Goal: Task Accomplishment & Management: Use online tool/utility

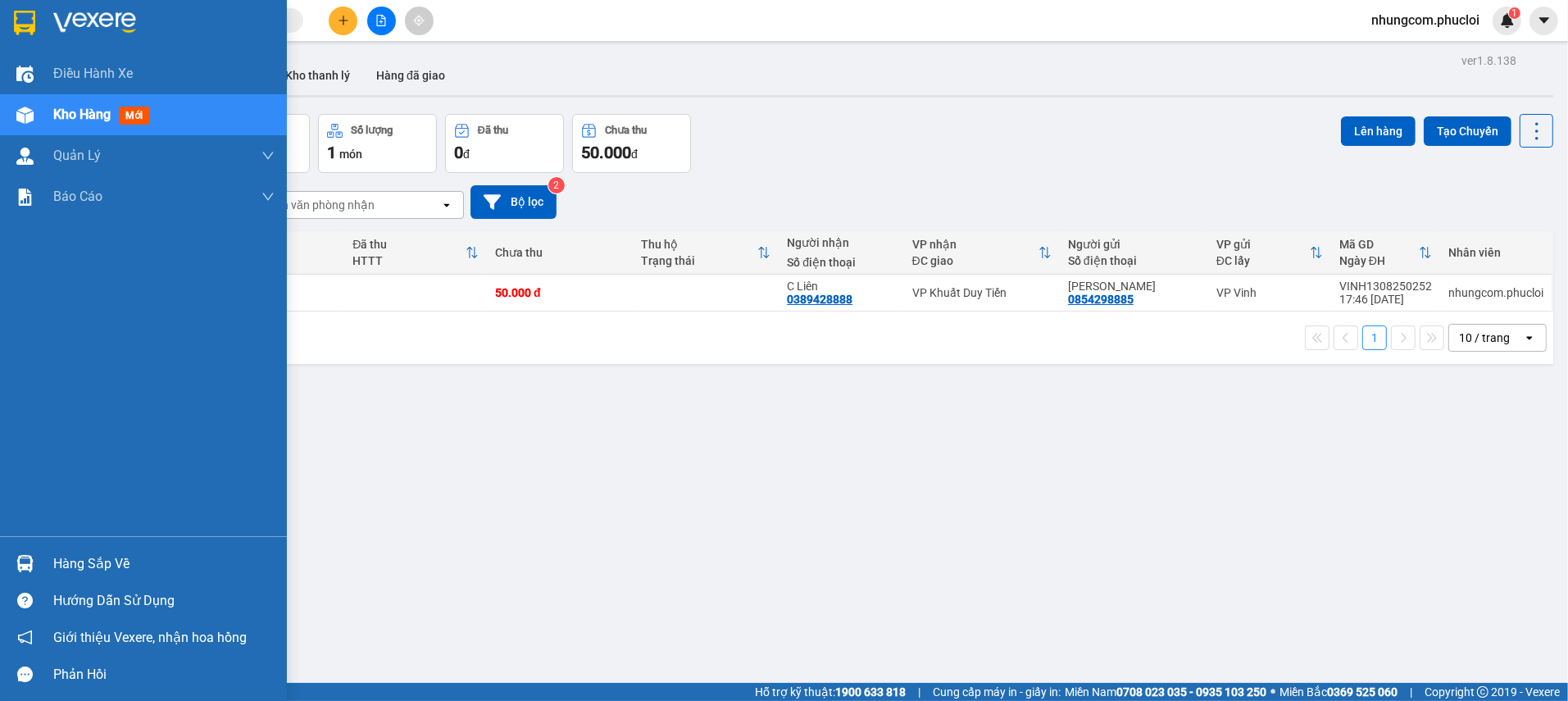
click at [74, 561] on div "Hàng sắp về" at bounding box center [164, 563] width 221 height 25
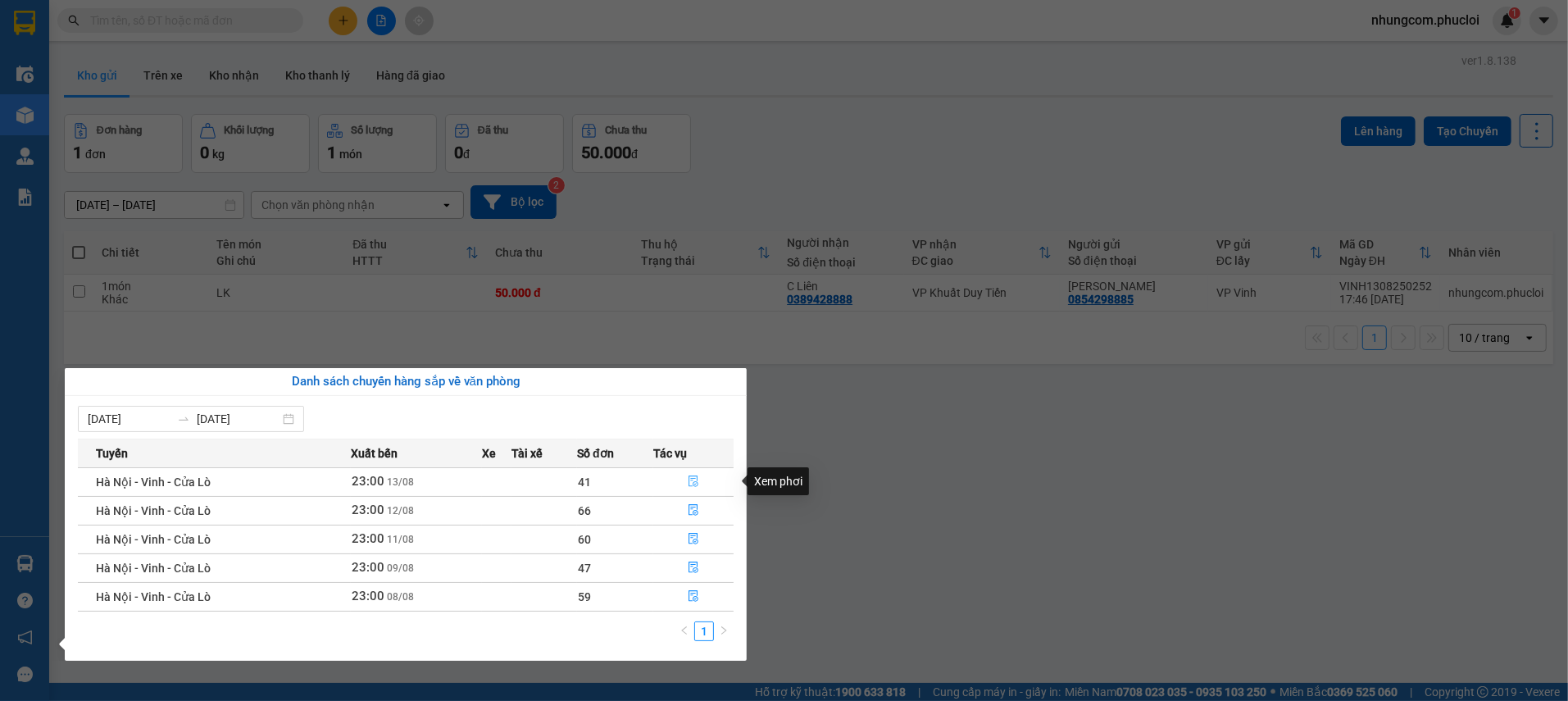
click at [694, 480] on icon "file-done" at bounding box center [693, 481] width 11 height 11
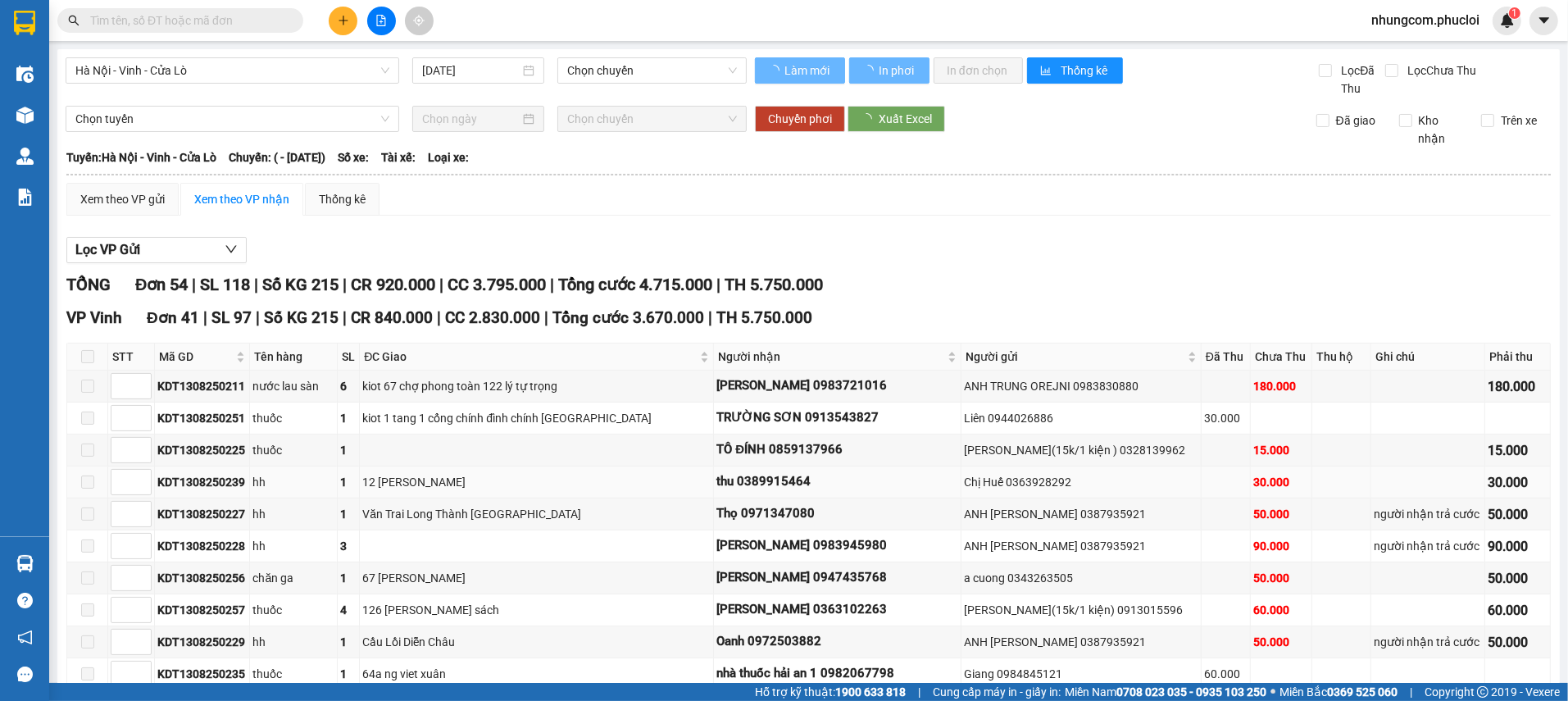
type input "[DATE]"
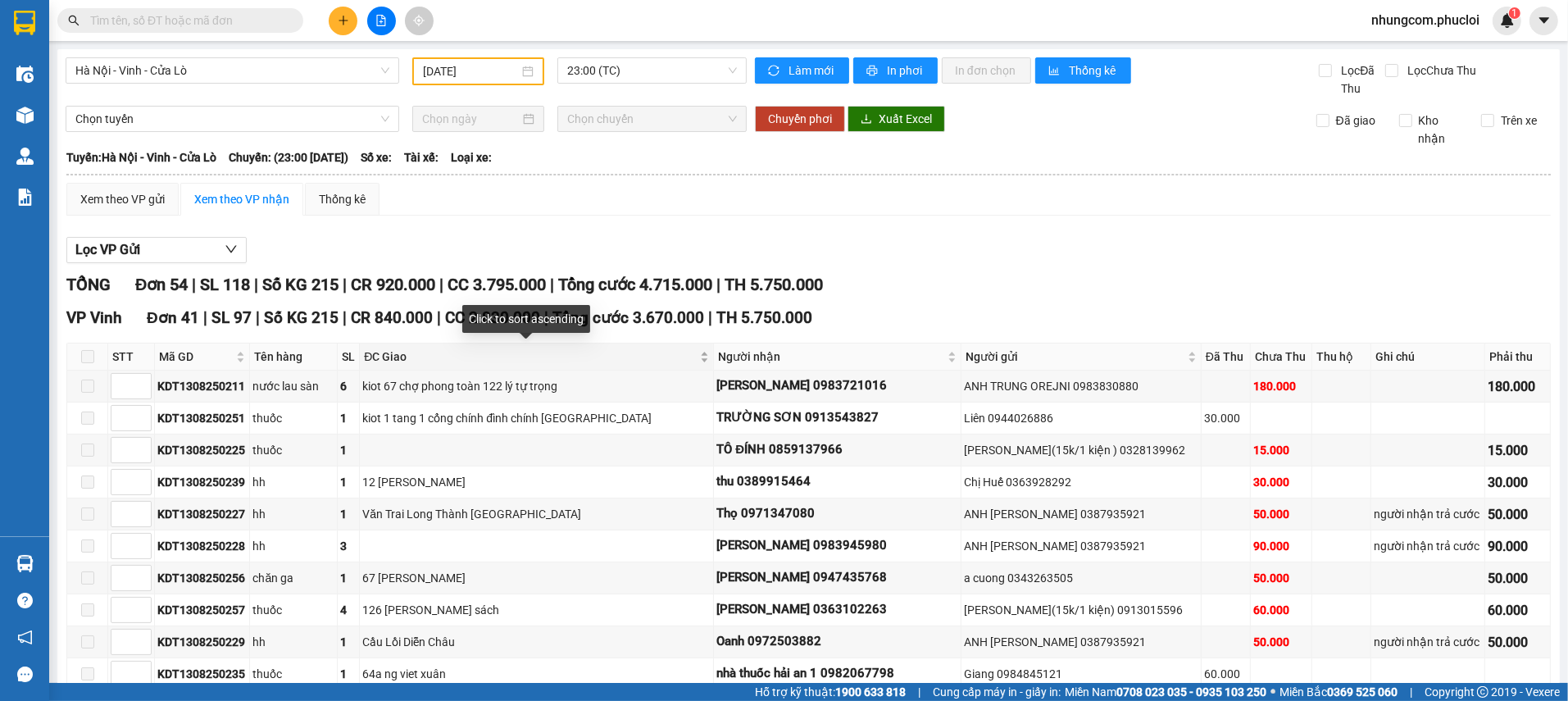
click at [682, 359] on div "ĐC Giao" at bounding box center [536, 356] width 345 height 18
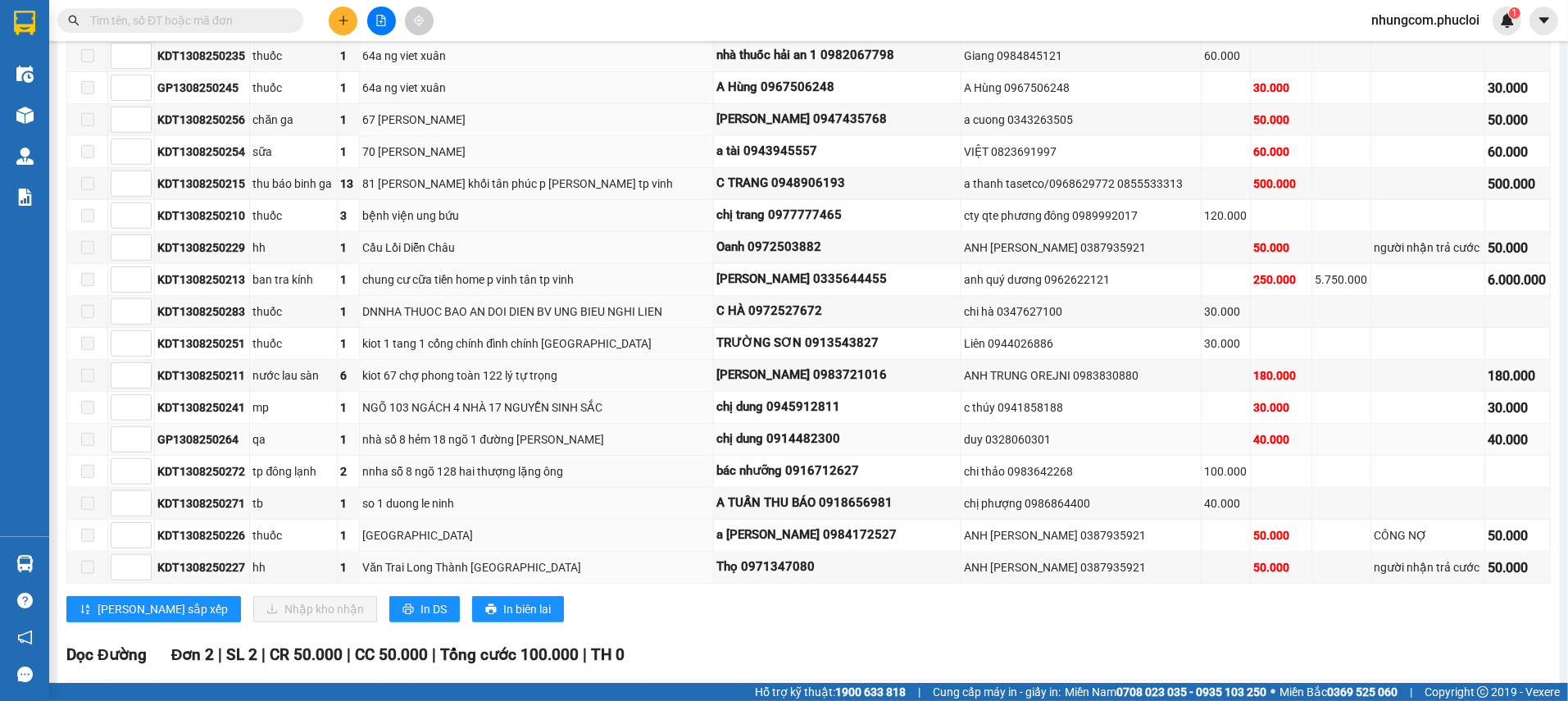
scroll to position [1106, 0]
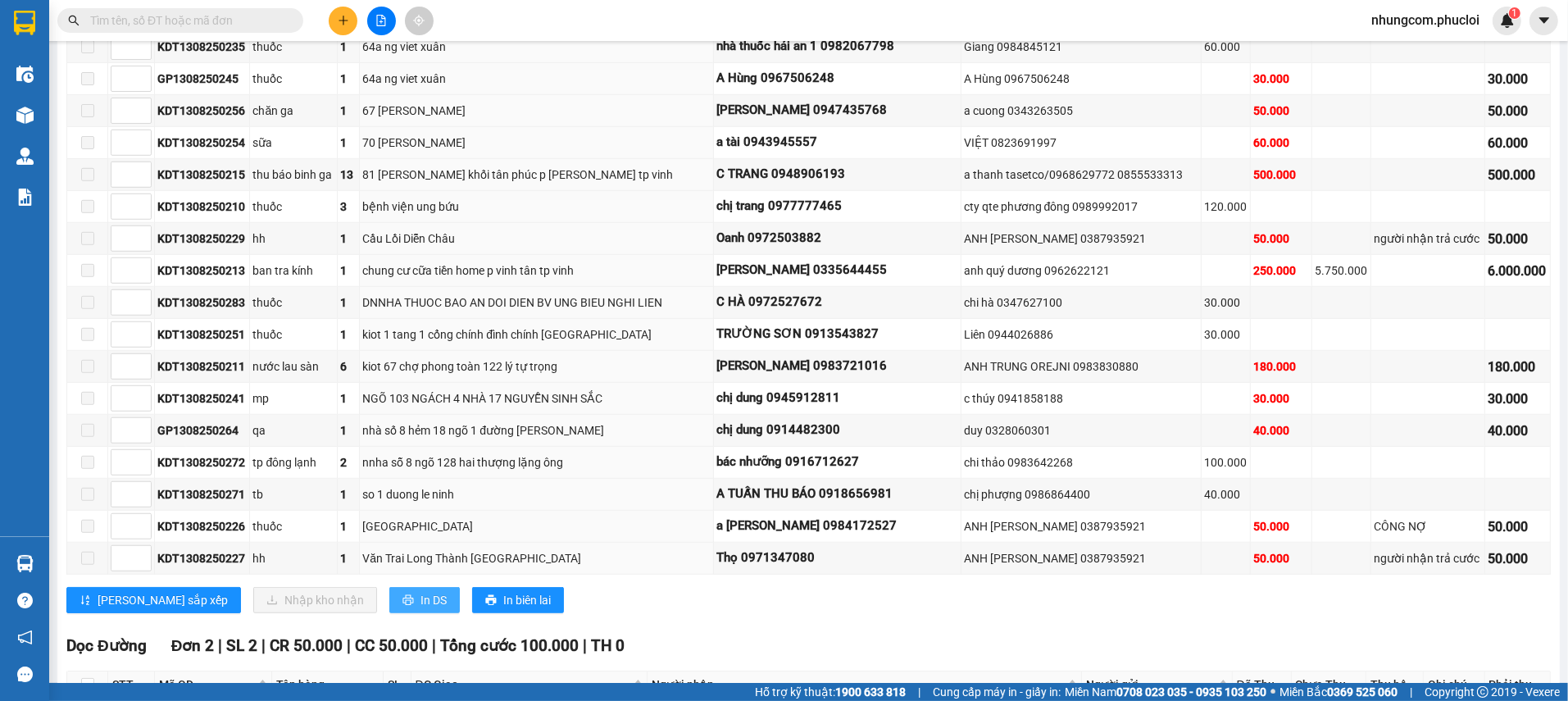
click at [421, 591] on span "In DS" at bounding box center [434, 599] width 26 height 18
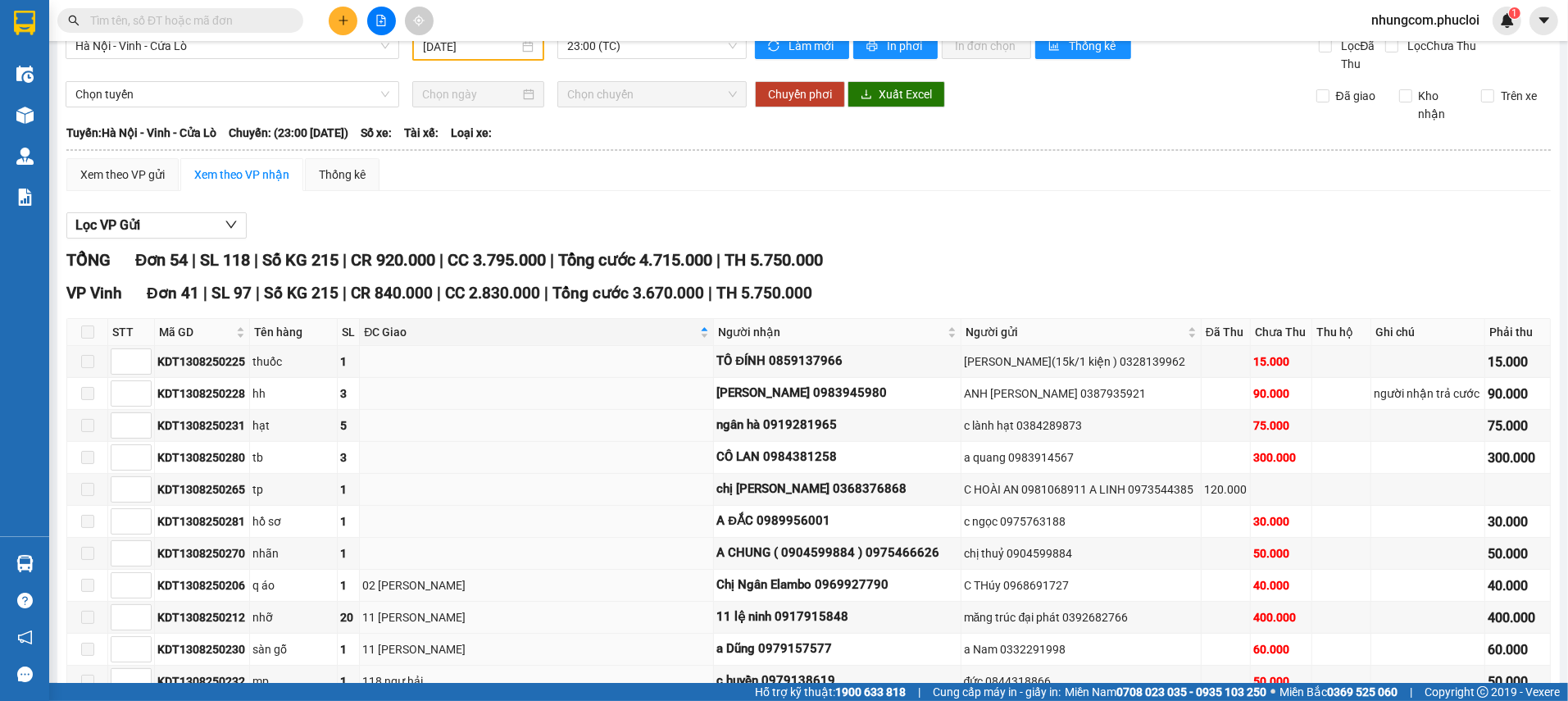
scroll to position [0, 0]
